Goal: Transaction & Acquisition: Subscribe to service/newsletter

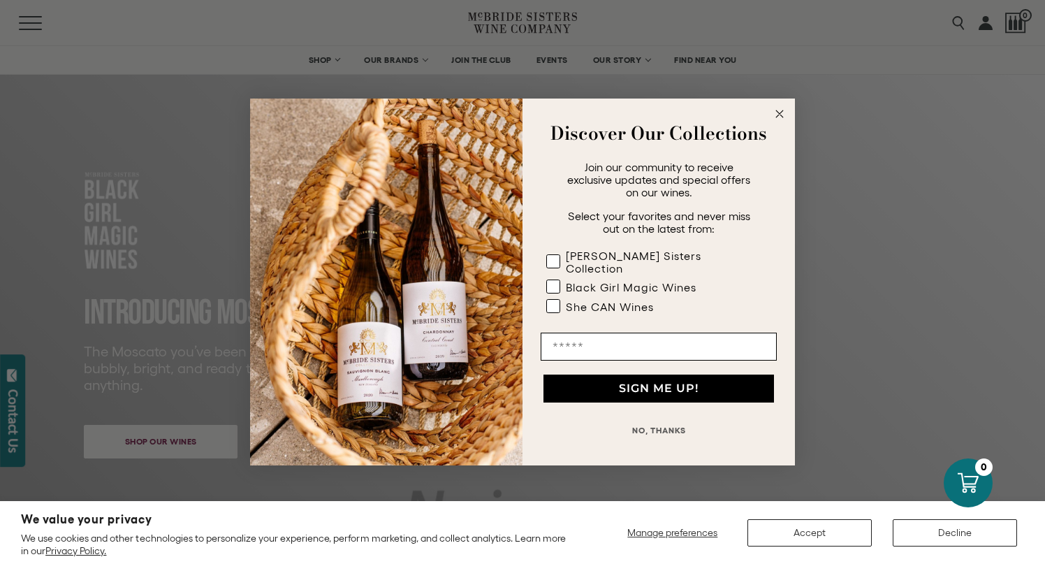
scroll to position [14, 0]
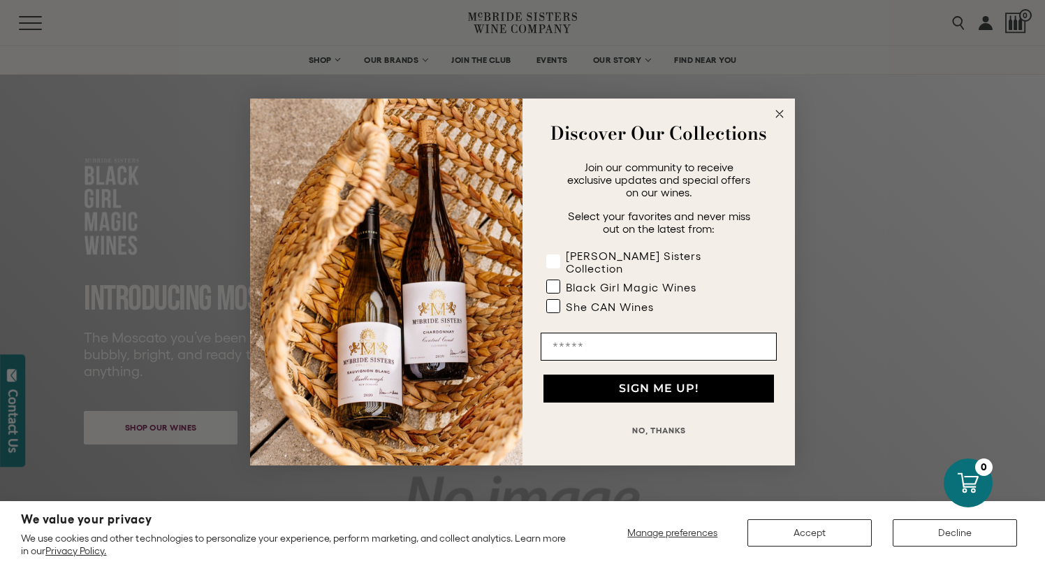
click at [556, 262] on rect "POPUP Form" at bounding box center [553, 261] width 13 height 13
click at [555, 282] on rect "POPUP Form" at bounding box center [553, 286] width 13 height 13
click at [551, 308] on label "She CAN Wines" at bounding box center [655, 309] width 219 height 20
click at [560, 335] on input "Email" at bounding box center [659, 346] width 236 height 28
type input "**********"
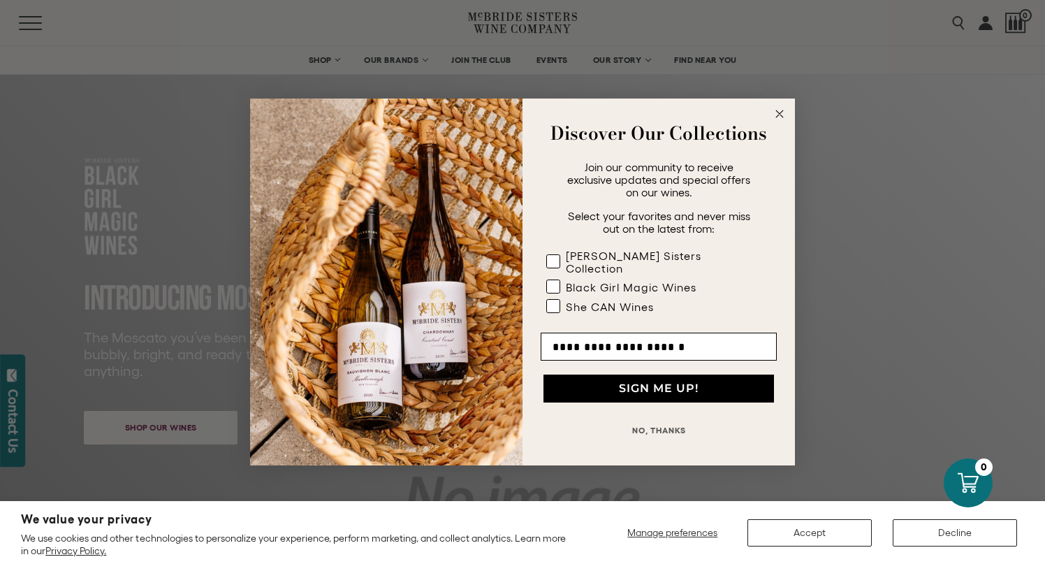
click at [618, 378] on button "SIGN ME UP!" at bounding box center [658, 388] width 231 height 28
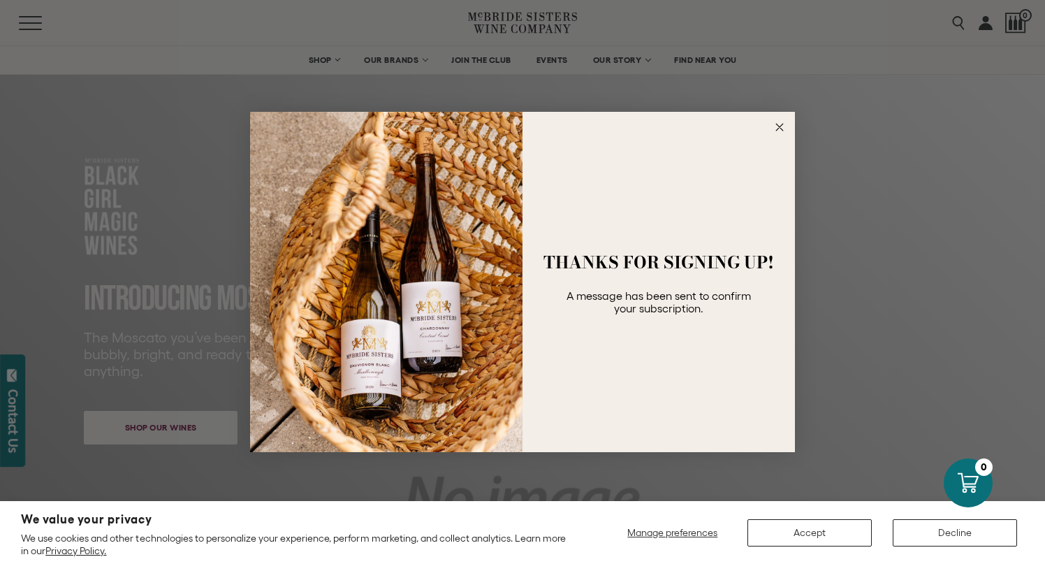
click at [776, 126] on circle "Close dialog" at bounding box center [780, 127] width 16 height 16
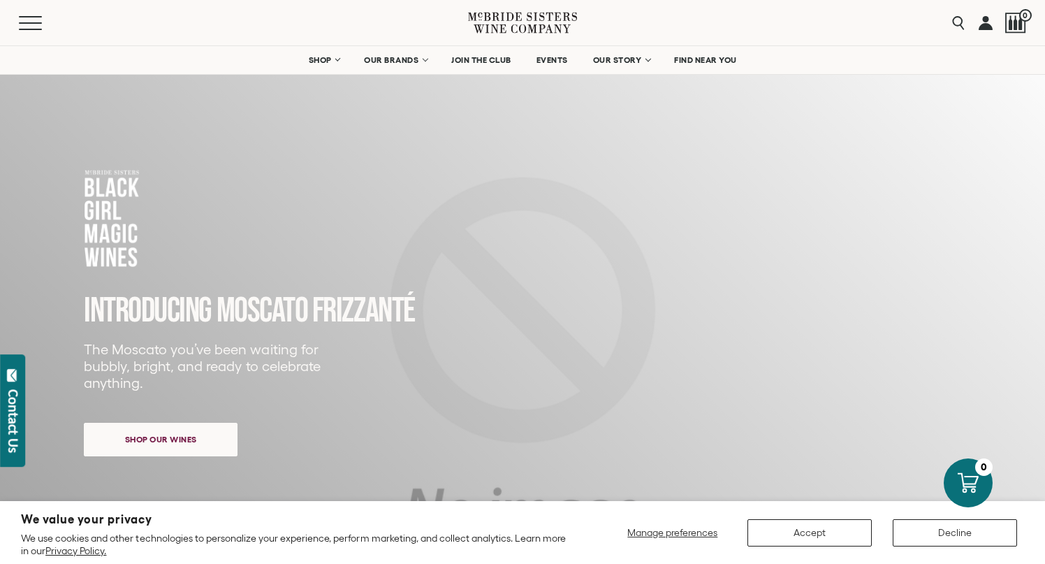
scroll to position [0, 0]
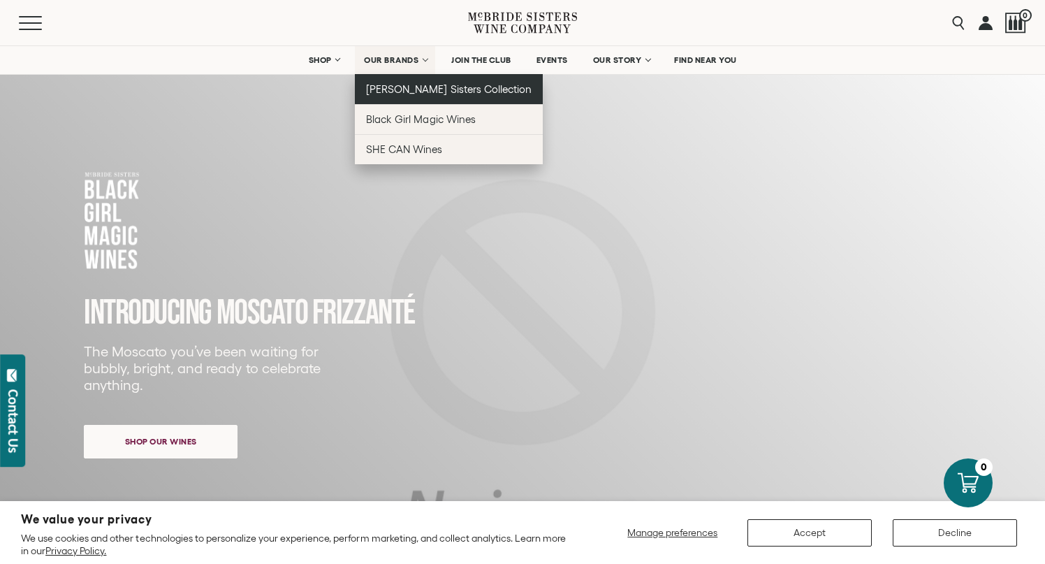
click at [421, 91] on span "[PERSON_NAME] Sisters Collection" at bounding box center [449, 89] width 166 height 12
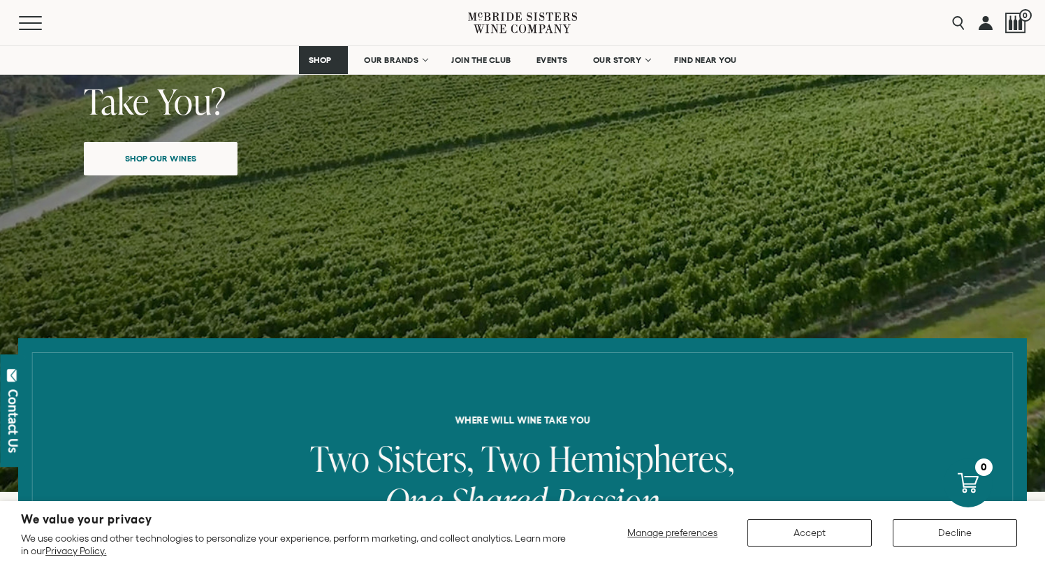
scroll to position [233, 0]
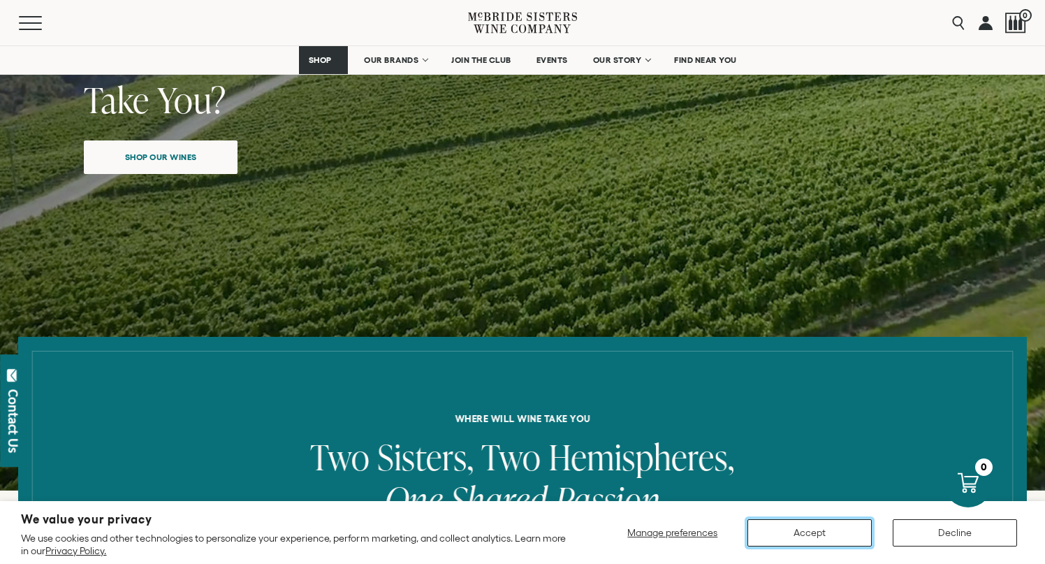
click at [780, 527] on button "Accept" at bounding box center [809, 532] width 124 height 27
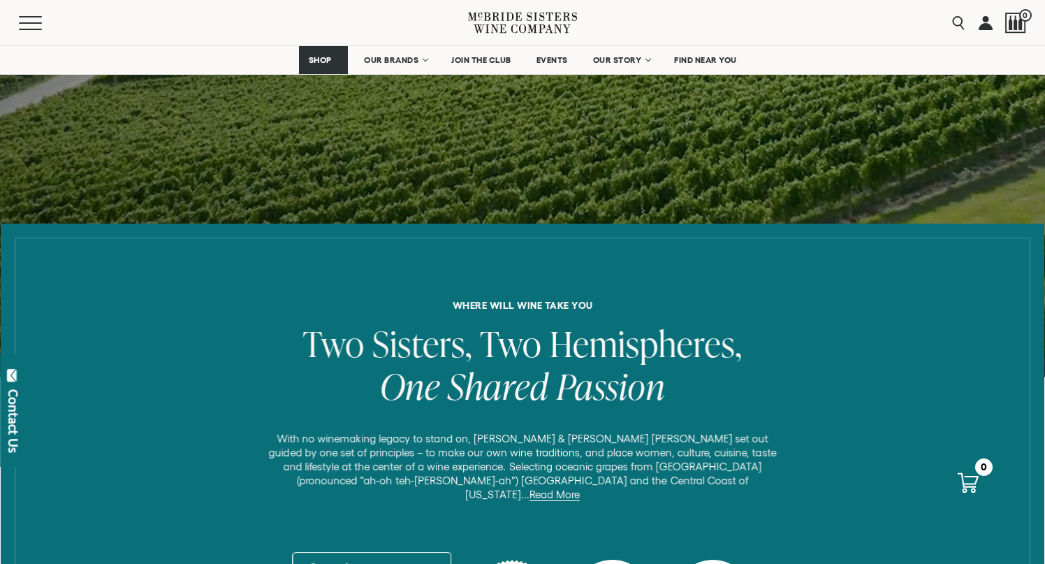
scroll to position [7, 0]
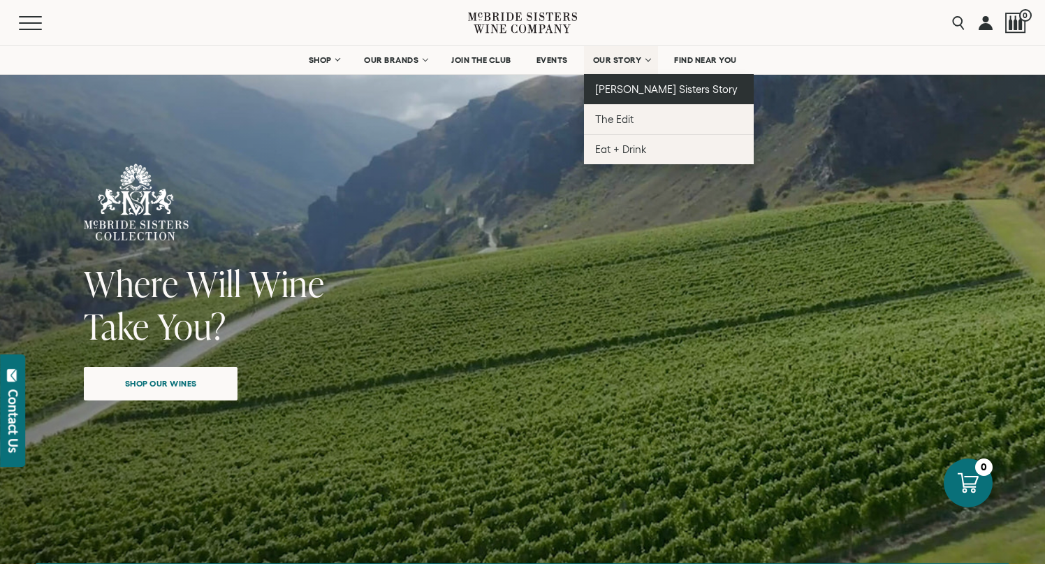
click at [624, 85] on span "[PERSON_NAME] Sisters Story" at bounding box center [666, 89] width 143 height 12
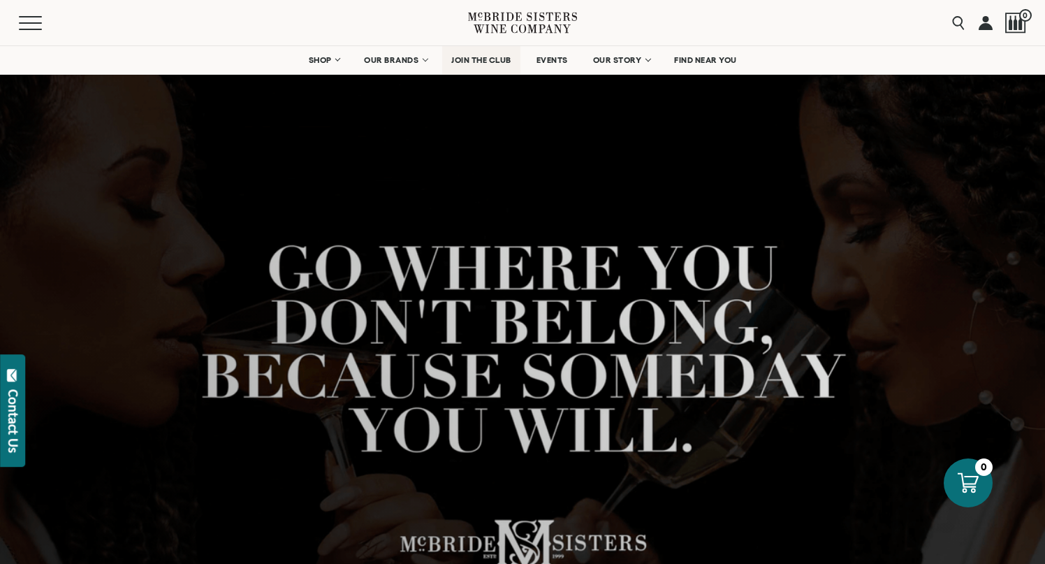
click at [476, 57] on span "JOIN THE CLUB" at bounding box center [481, 60] width 60 height 10
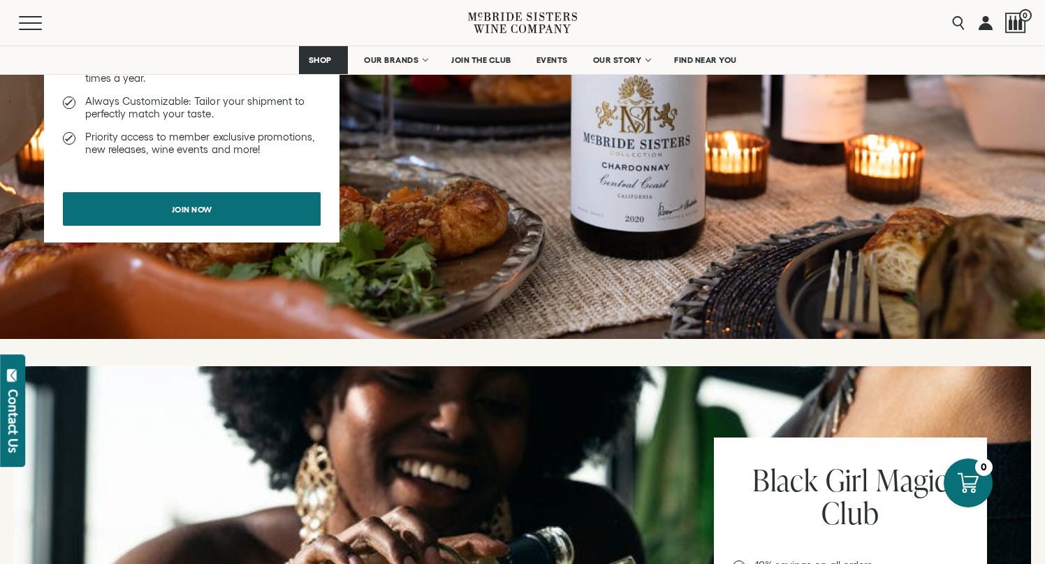
scroll to position [1012, 0]
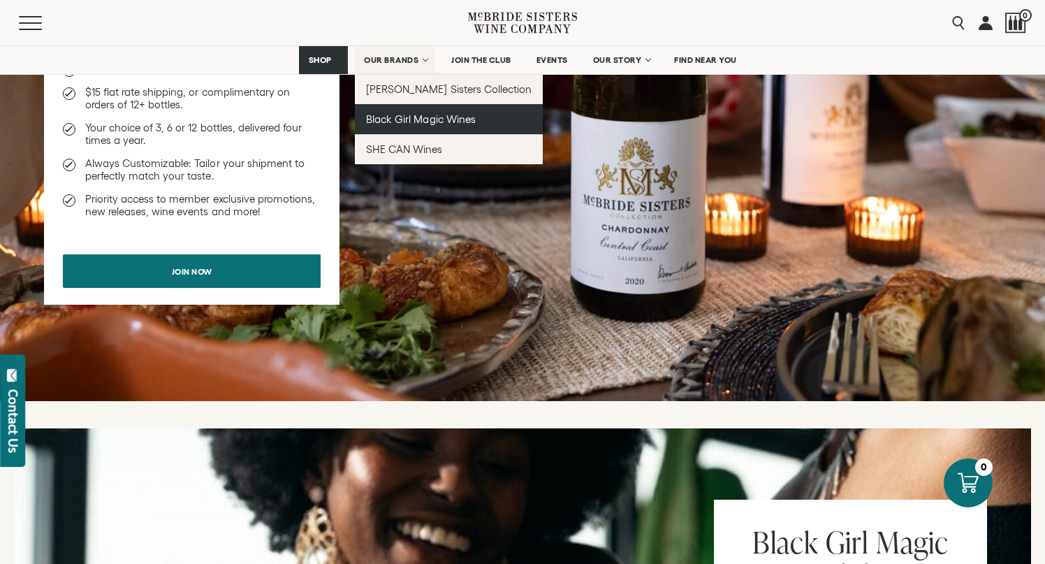
click at [402, 114] on span "Black Girl Magic Wines" at bounding box center [420, 119] width 109 height 12
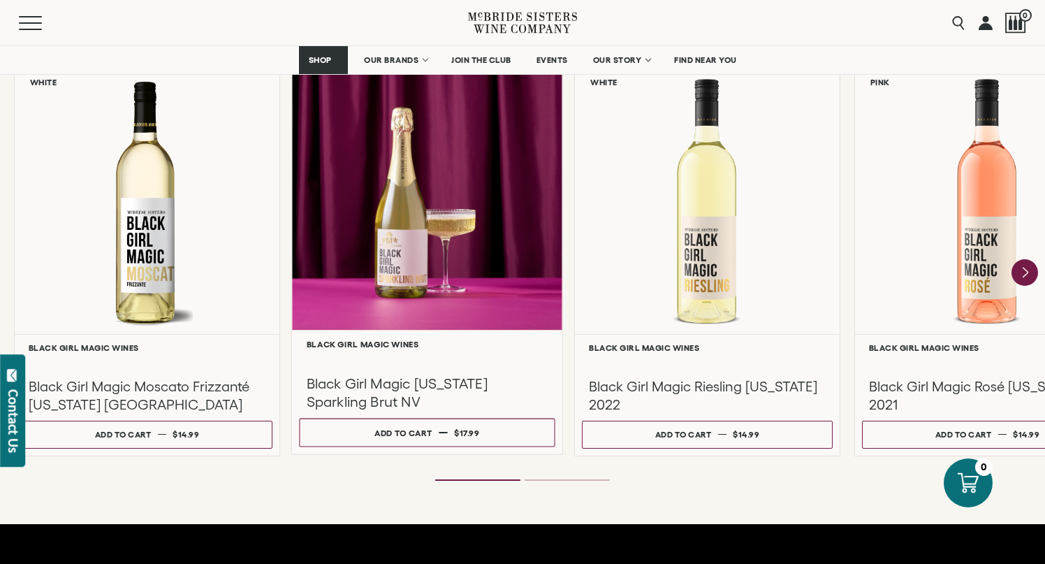
scroll to position [1271, 0]
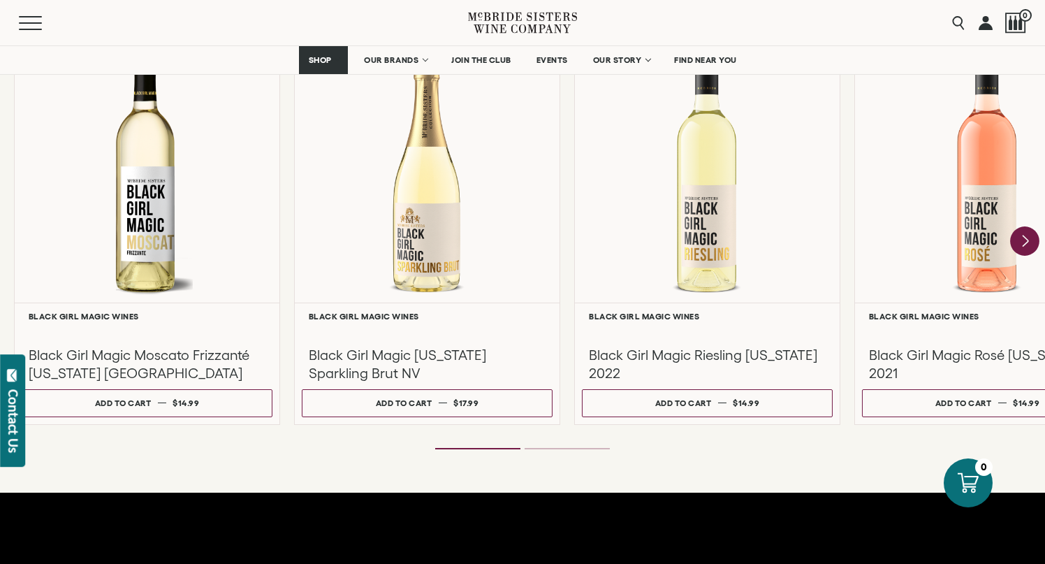
click at [1022, 243] on icon "Next" at bounding box center [1024, 240] width 29 height 29
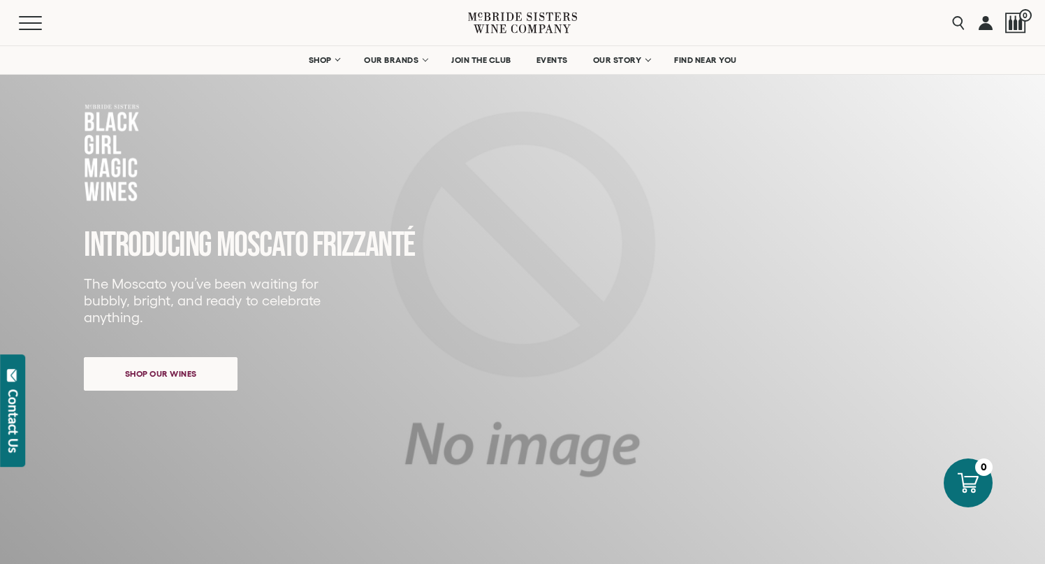
scroll to position [0, 0]
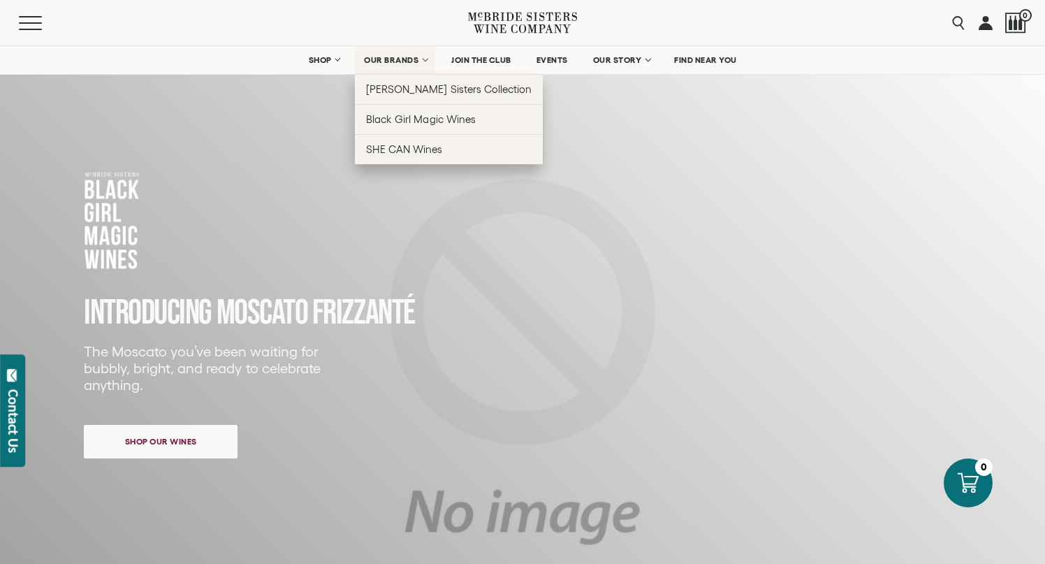
click at [430, 57] on link "OUR BRANDS" at bounding box center [395, 60] width 80 height 28
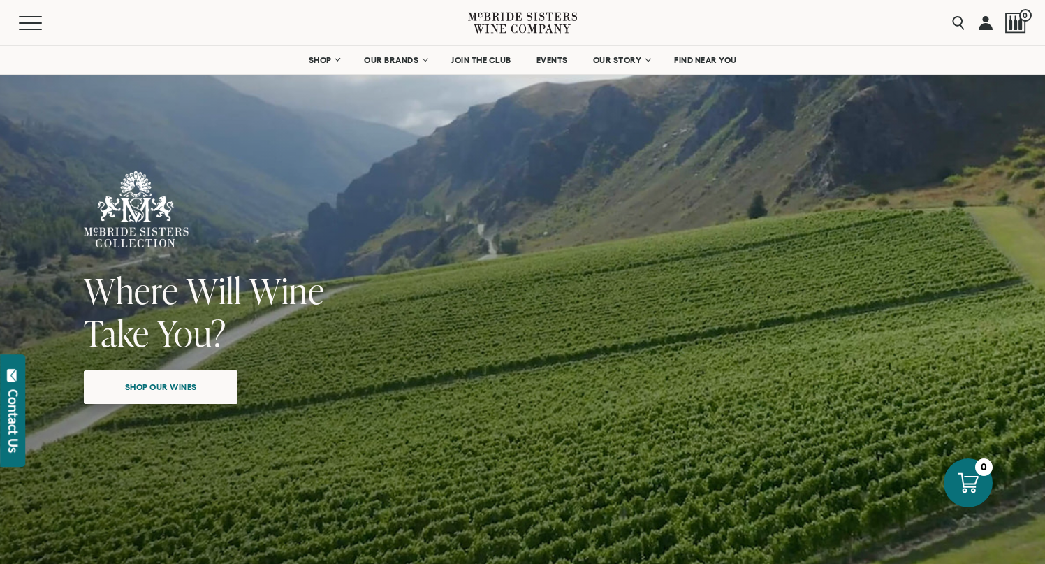
click at [186, 394] on span "Shop our wines" at bounding box center [161, 386] width 121 height 27
click at [29, 25] on button "Menu" at bounding box center [44, 23] width 50 height 14
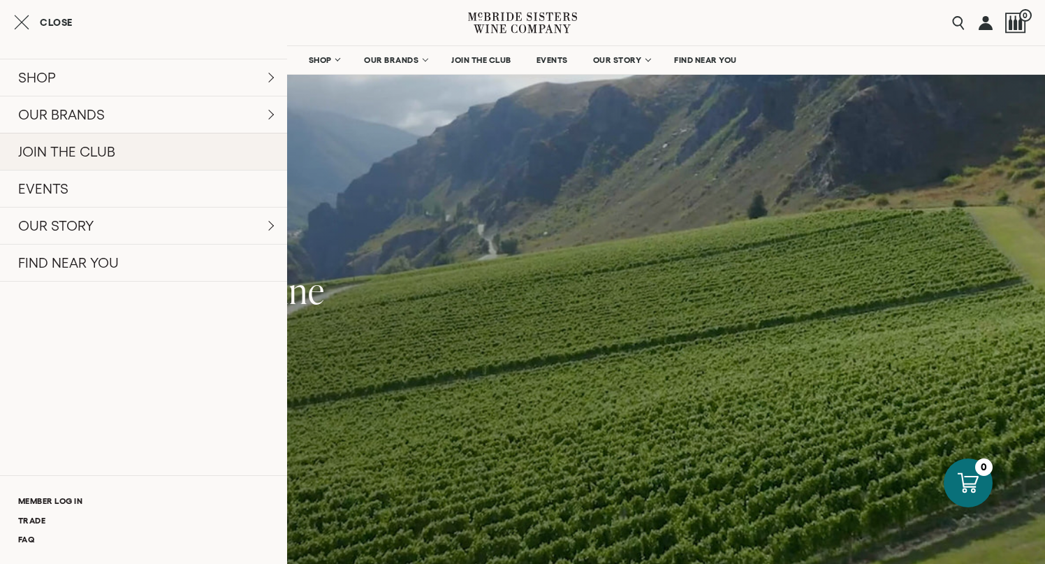
click at [72, 147] on link "JOIN THE CLUB" at bounding box center [143, 151] width 287 height 37
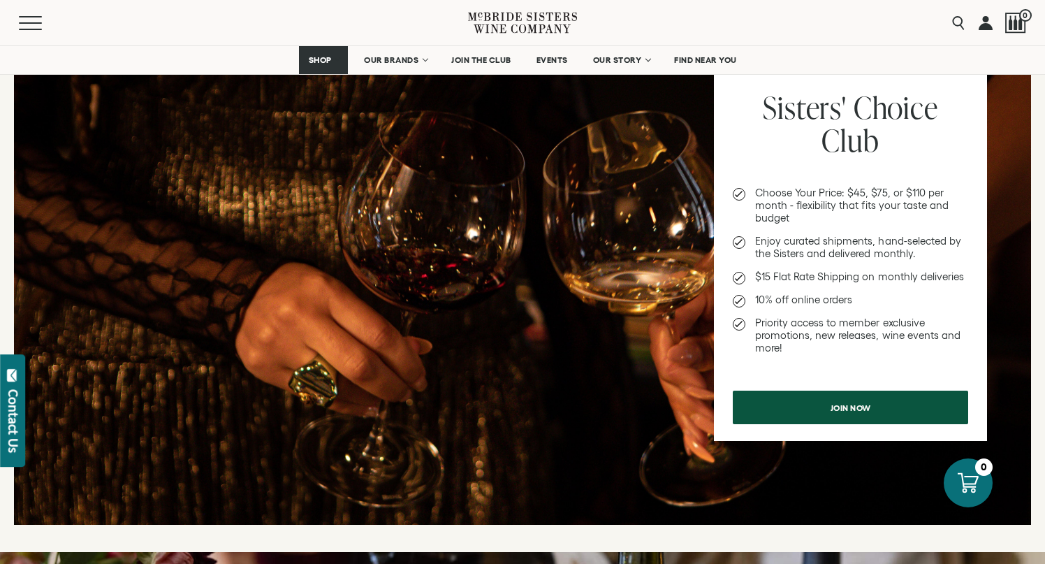
scroll to position [320, 0]
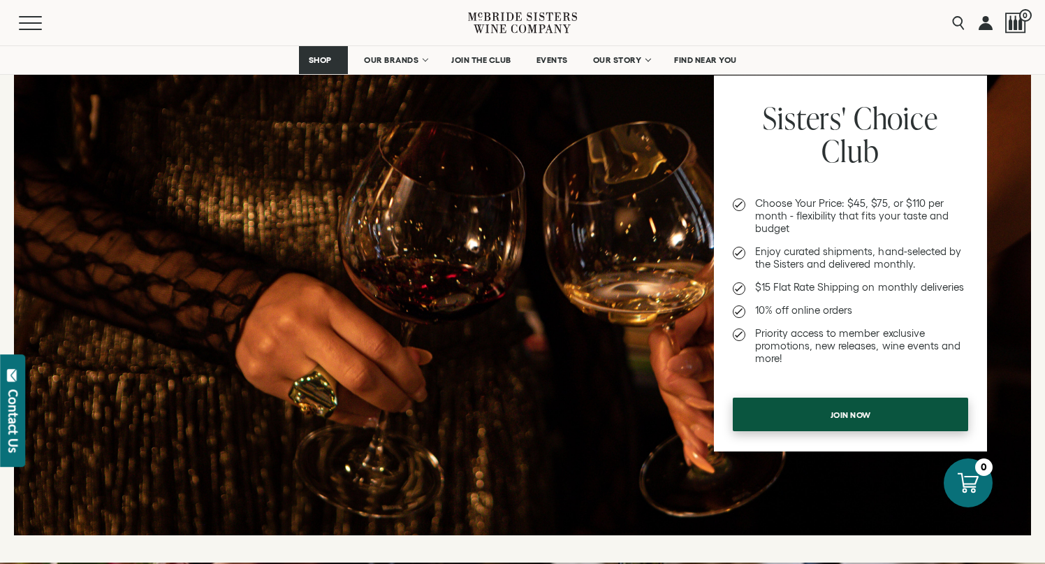
click at [796, 407] on link "Join now" at bounding box center [850, 414] width 235 height 34
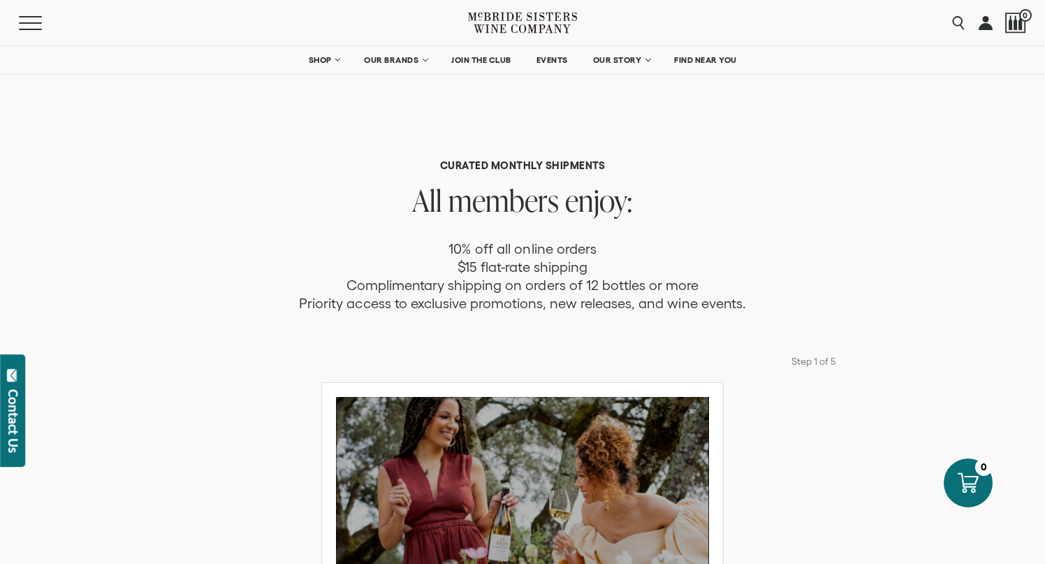
scroll to position [34, 0]
